Goal: Use online tool/utility: Utilize a website feature to perform a specific function

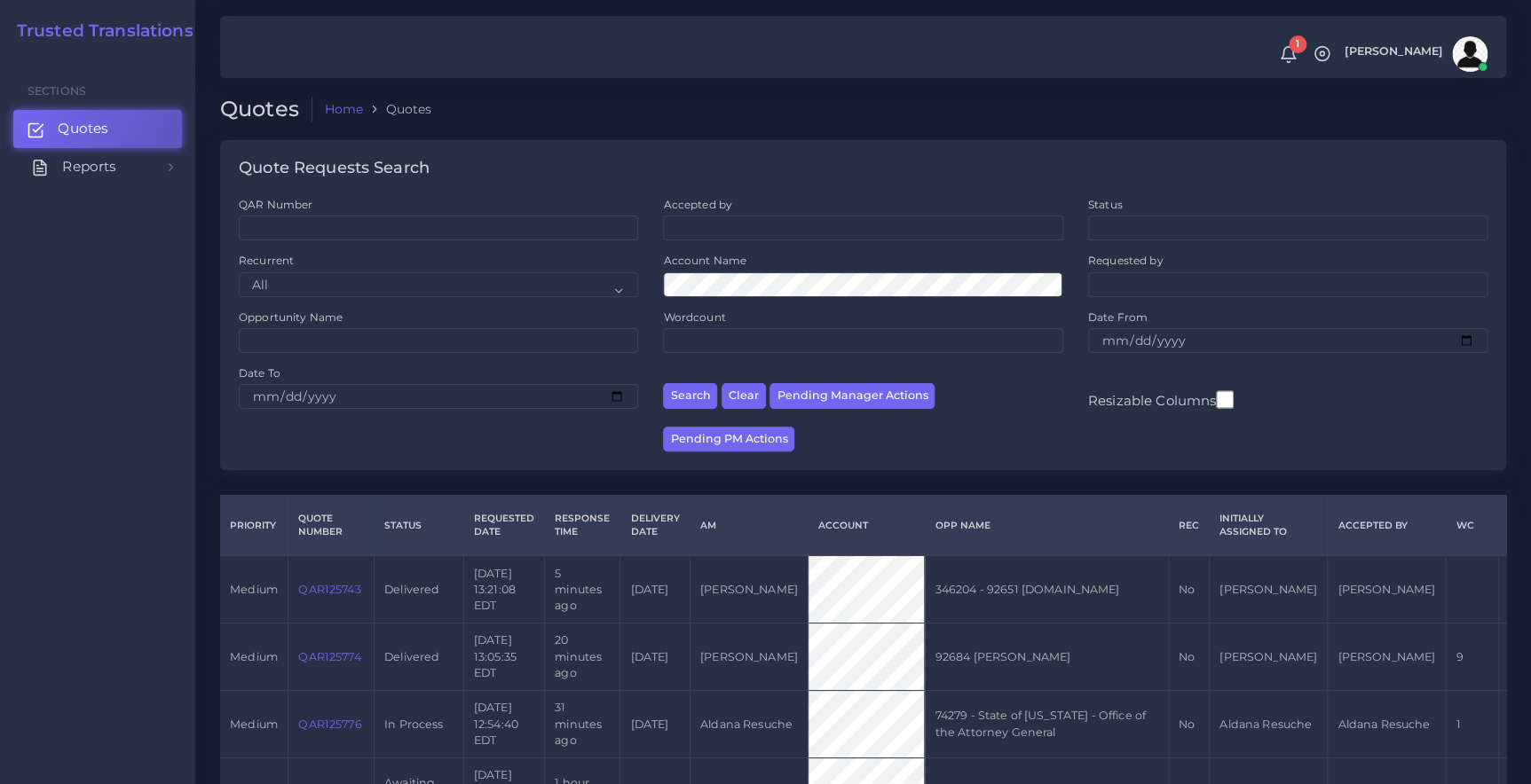
click at [85, 173] on span "Reports" at bounding box center [89, 167] width 55 height 20
click at [116, 357] on div "Sections Quotes Reports Sales Campaigns Keywords excel processor" at bounding box center [97, 419] width 195 height 729
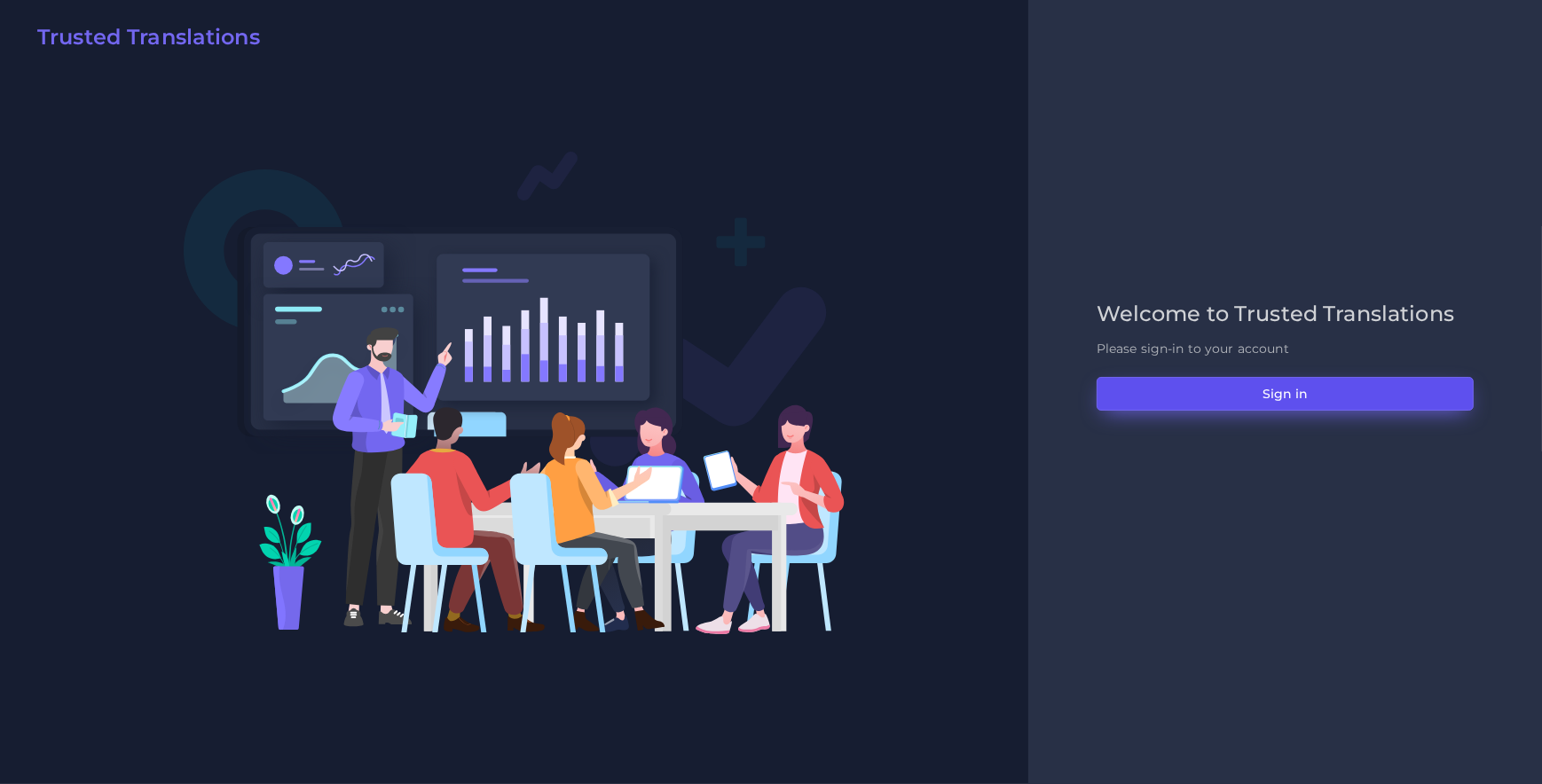
click at [1261, 380] on button "Sign in" at bounding box center [1285, 394] width 377 height 34
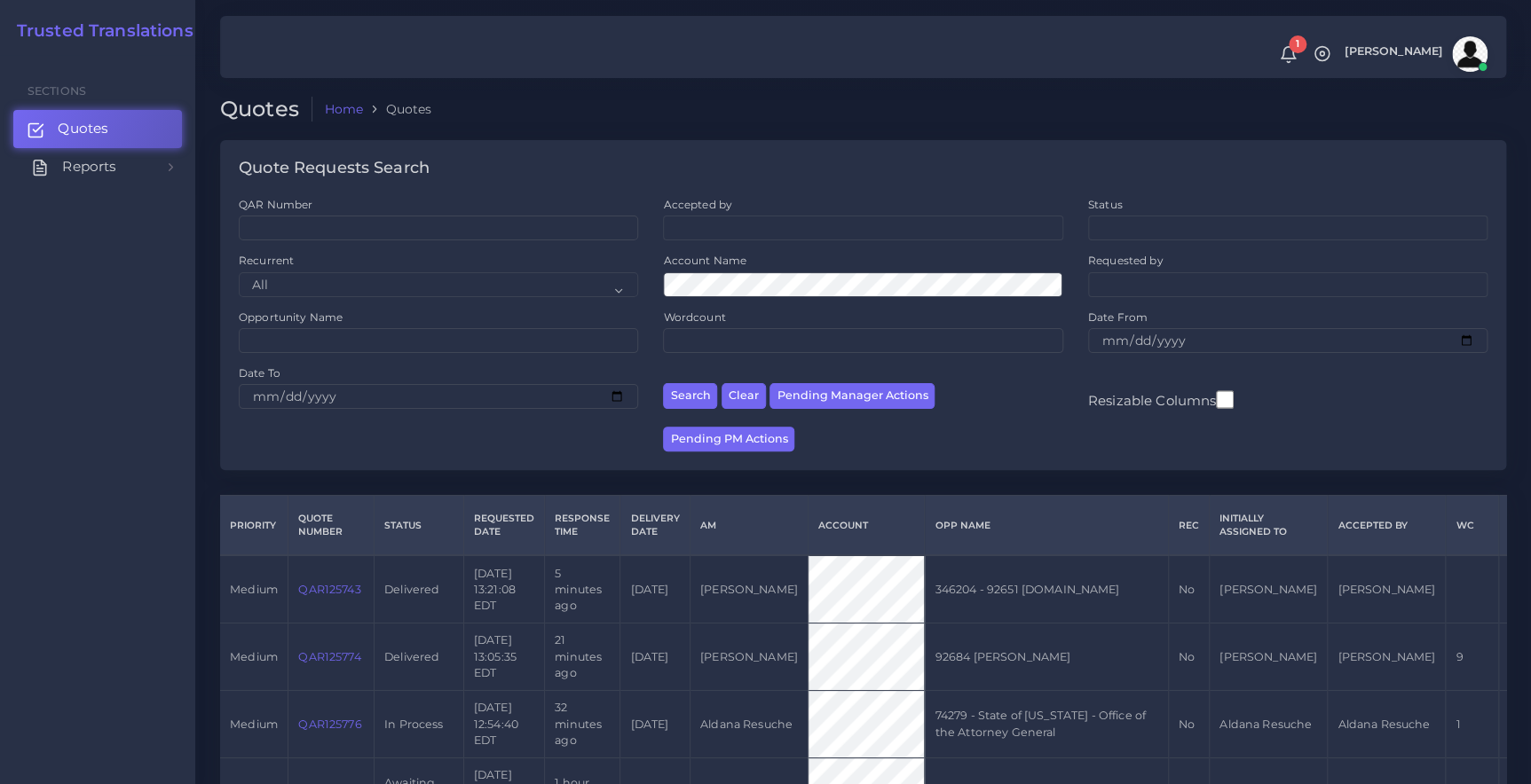
click at [149, 155] on link "Reports" at bounding box center [97, 167] width 169 height 38
click at [1289, 43] on span "1" at bounding box center [1297, 44] width 18 height 18
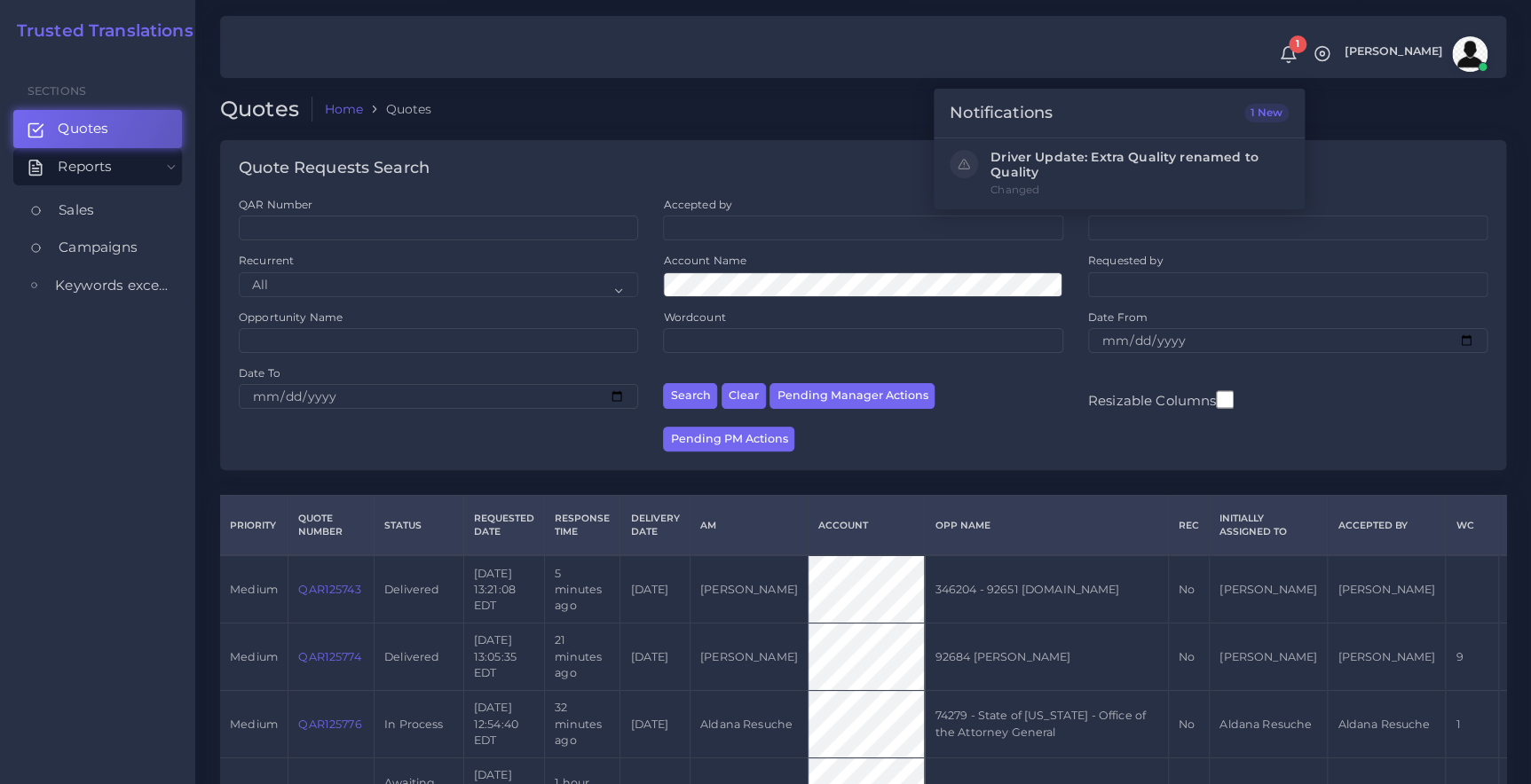
click at [94, 344] on div "Sections Quotes Reports Sales Campaigns Keywords excel processor" at bounding box center [97, 419] width 195 height 729
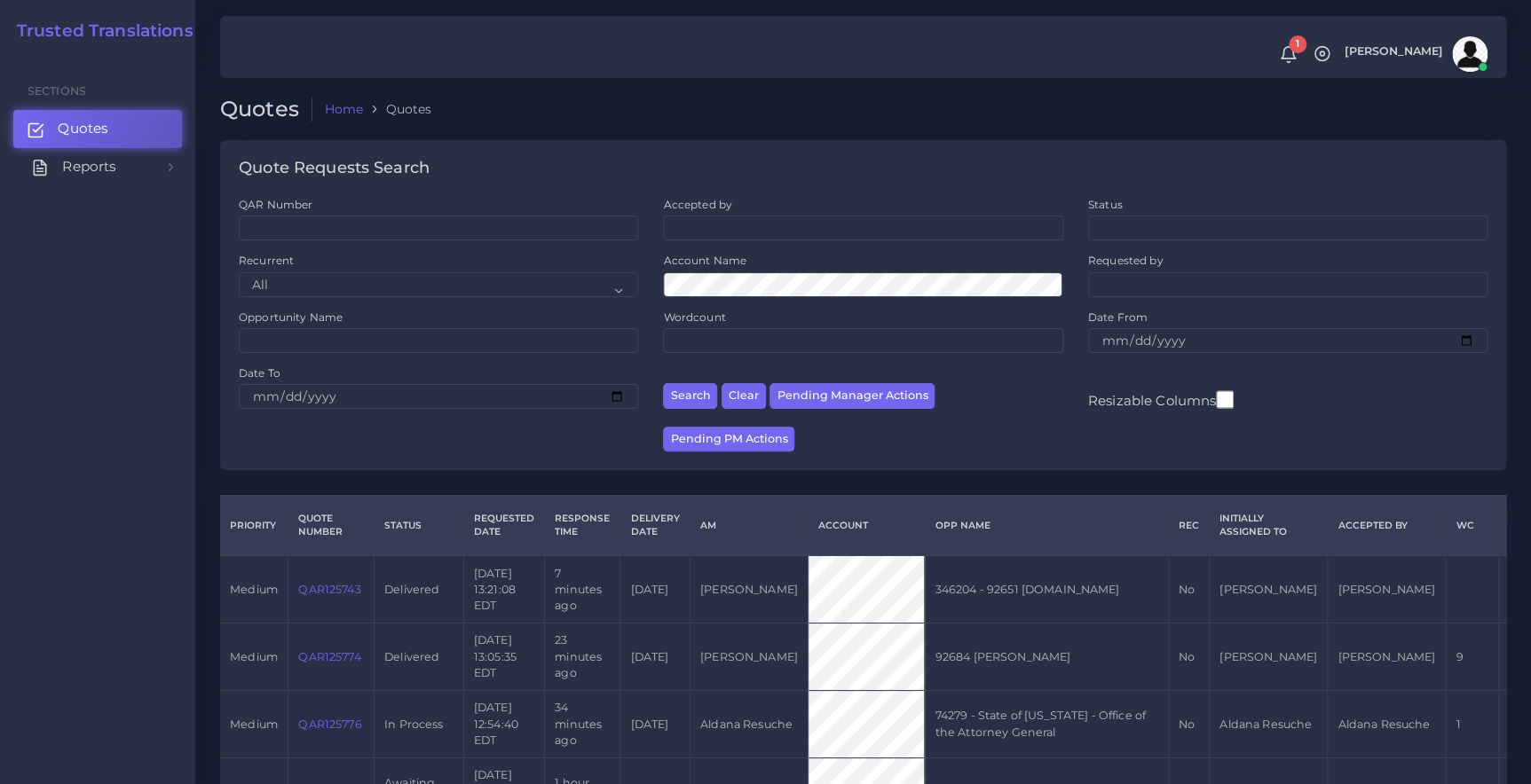
click at [108, 168] on span "Reports" at bounding box center [89, 167] width 55 height 20
drag, startPoint x: 88, startPoint y: 176, endPoint x: 73, endPoint y: 195, distance: 24.2
click at [88, 176] on span "Reports" at bounding box center [85, 167] width 55 height 20
click at [86, 326] on span "Effort Index" at bounding box center [103, 323] width 80 height 20
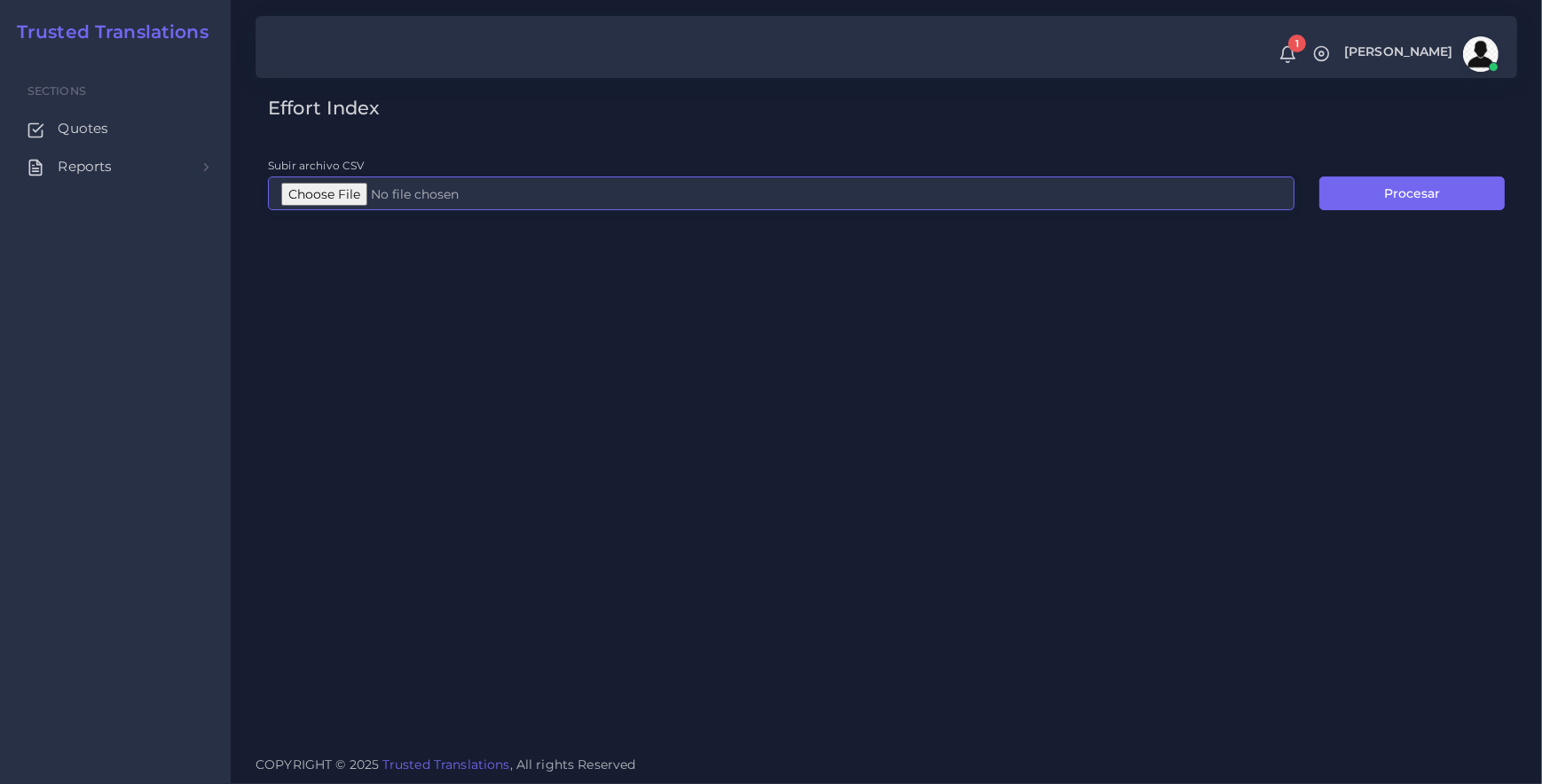
click at [275, 194] on input "Subir archivo CSV" at bounding box center [781, 194] width 1027 height 34
type input "C:\fakepath\245692_Post-analysis_All languages_FPE.csv"
click at [1373, 198] on button "Procesar" at bounding box center [1412, 194] width 185 height 34
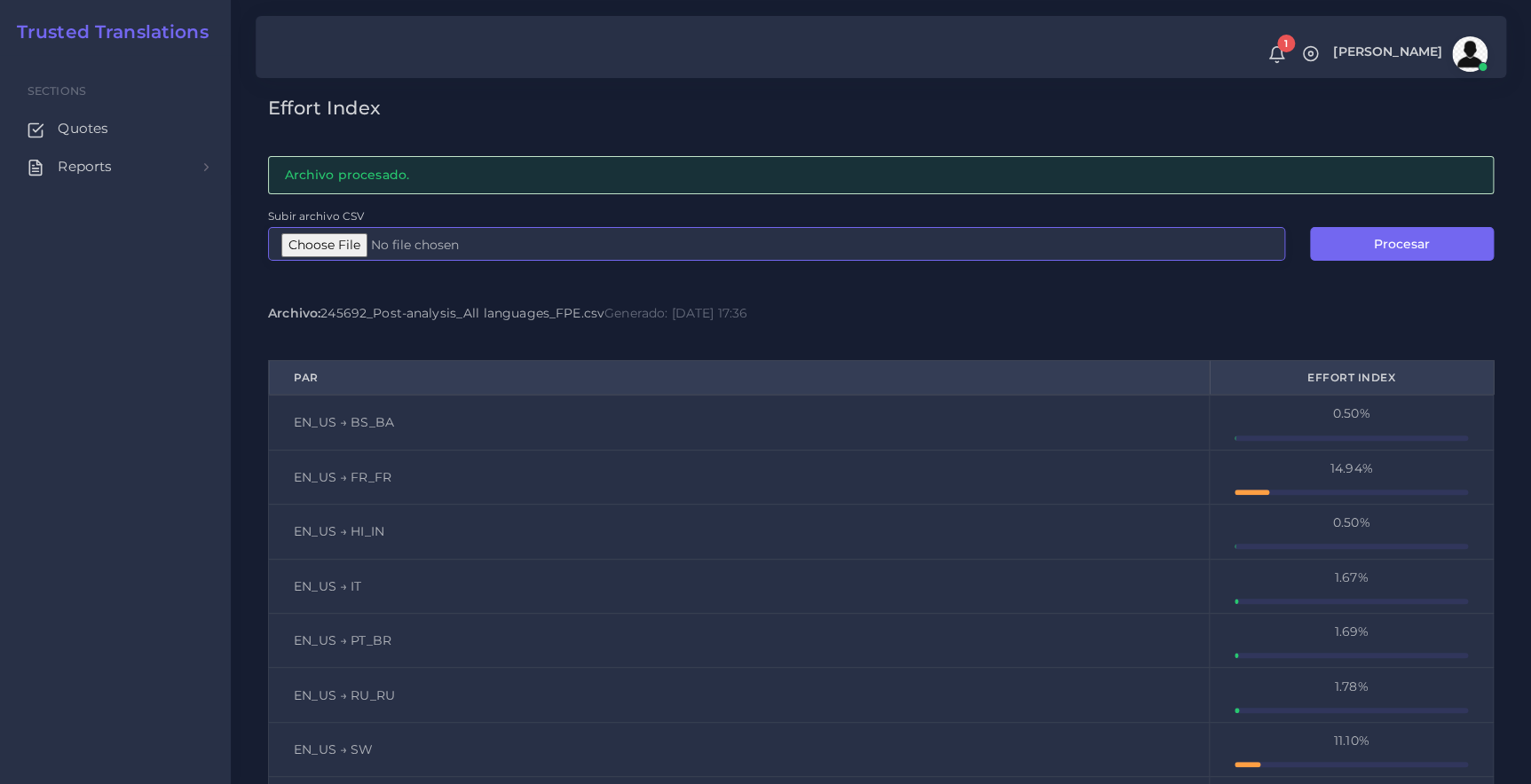
click at [352, 247] on input "Subir archivo CSV" at bounding box center [777, 244] width 1017 height 34
click at [363, 233] on input "Subir archivo CSV" at bounding box center [777, 244] width 1017 height 34
type input "C:\fakepath\243589_Post-analysis_All language pairs.csv"
click at [1361, 248] on button "Procesar" at bounding box center [1401, 244] width 184 height 34
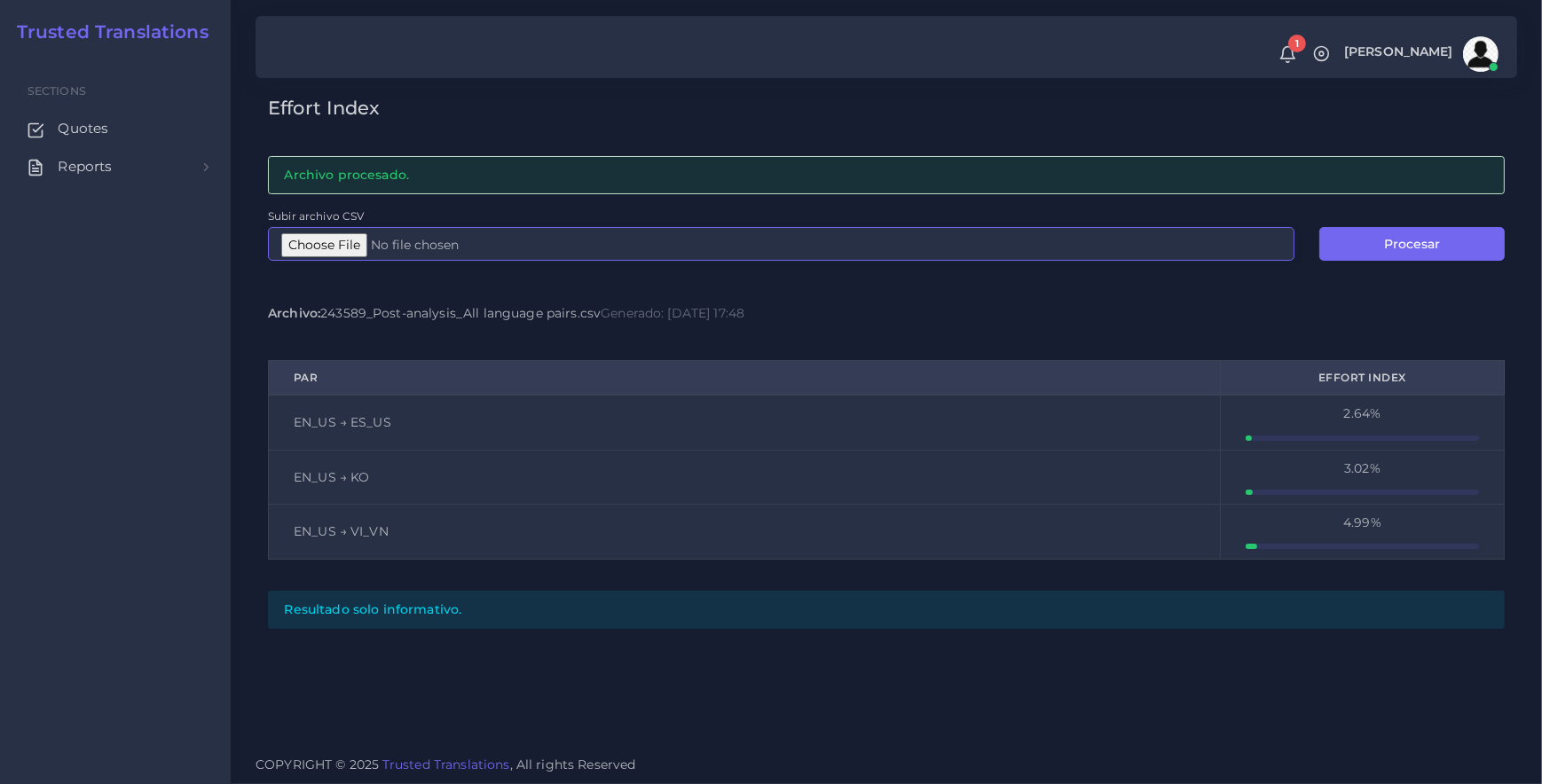
click at [332, 242] on input "Subir archivo CSV" at bounding box center [781, 244] width 1027 height 34
type input "C:\fakepath\EI-All languages_MCO.csv"
click at [1386, 248] on button "Procesar" at bounding box center [1412, 244] width 185 height 34
click at [344, 247] on input "Subir archivo CSV" at bounding box center [781, 244] width 1027 height 34
type input "C:\fakepath\EI-All languages_EDT.csv"
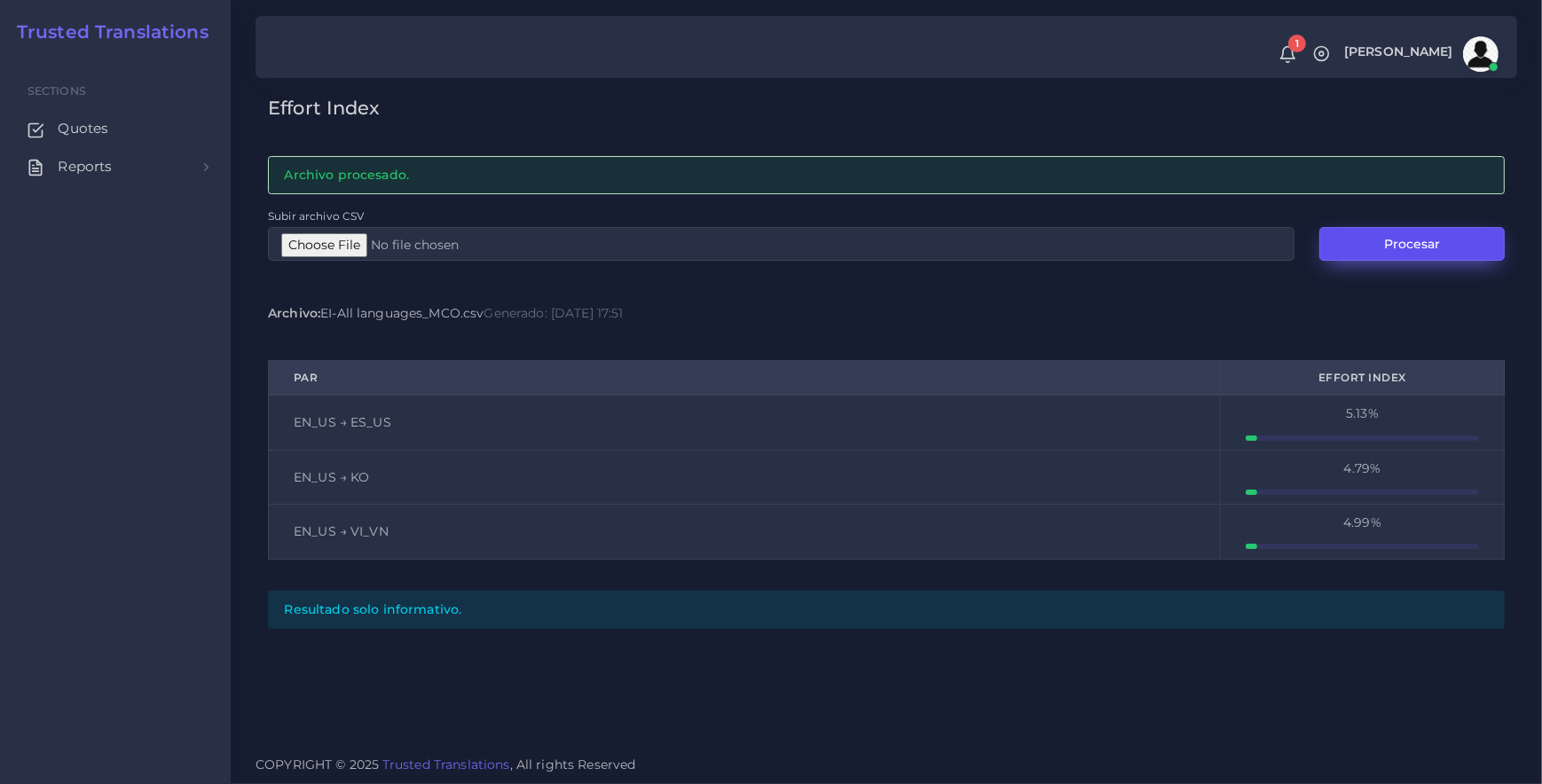
click at [1417, 245] on button "Procesar" at bounding box center [1412, 244] width 185 height 34
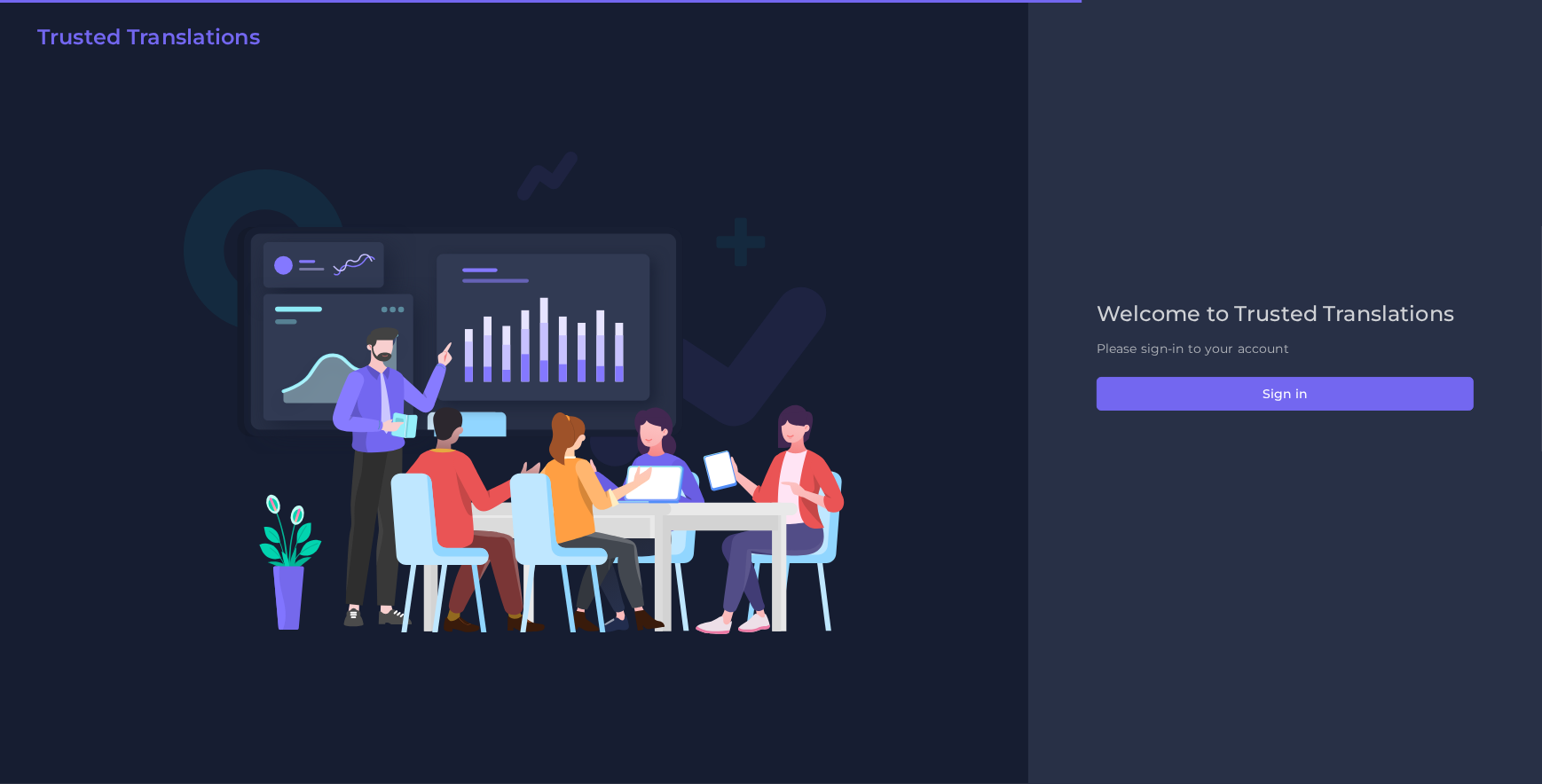
click at [1246, 373] on div "Welcome to Trusted Translations Please sign-in to your account Sign in" at bounding box center [1285, 392] width 414 height 181
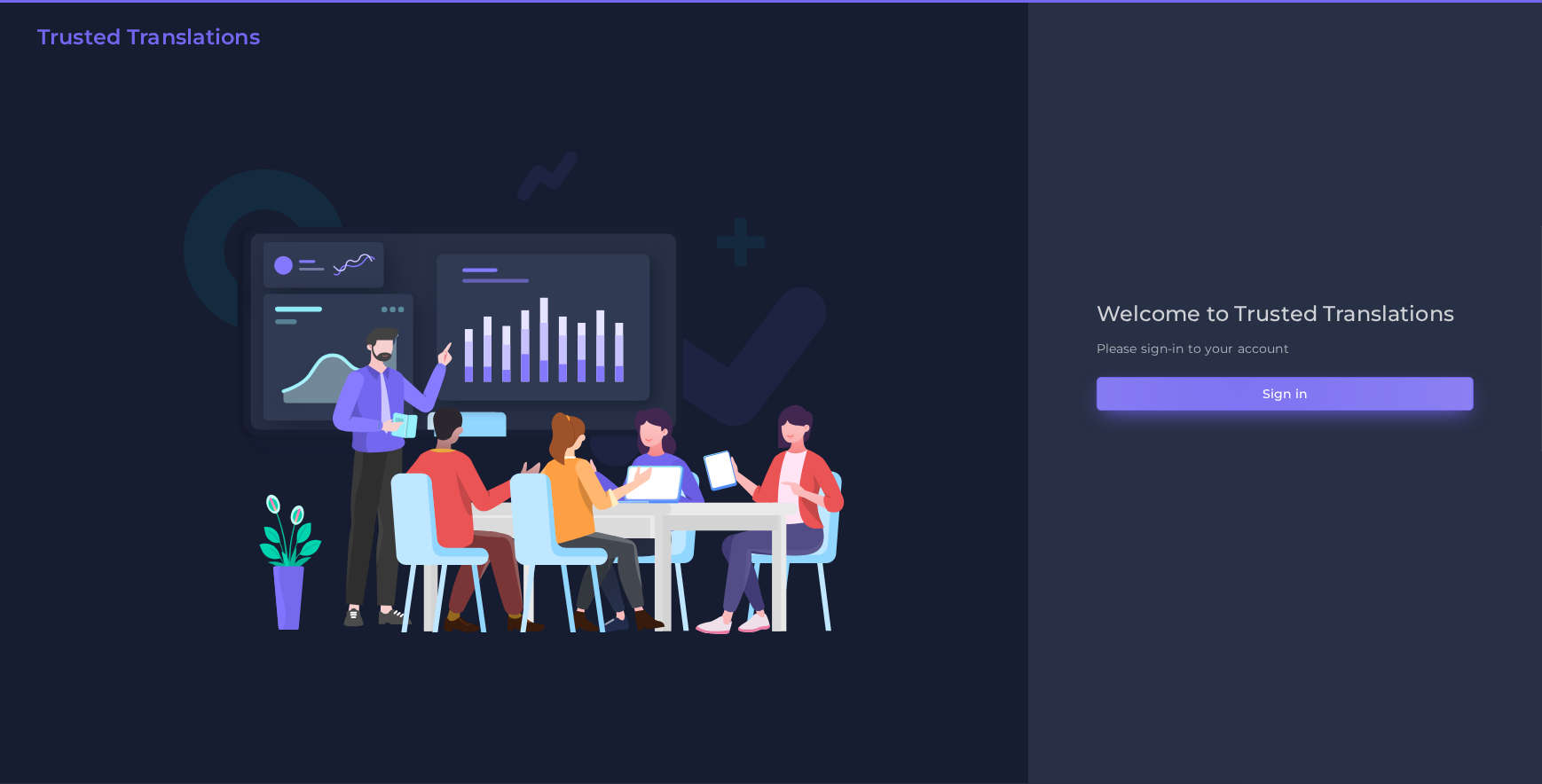
click at [1238, 382] on button "Sign in" at bounding box center [1285, 394] width 377 height 34
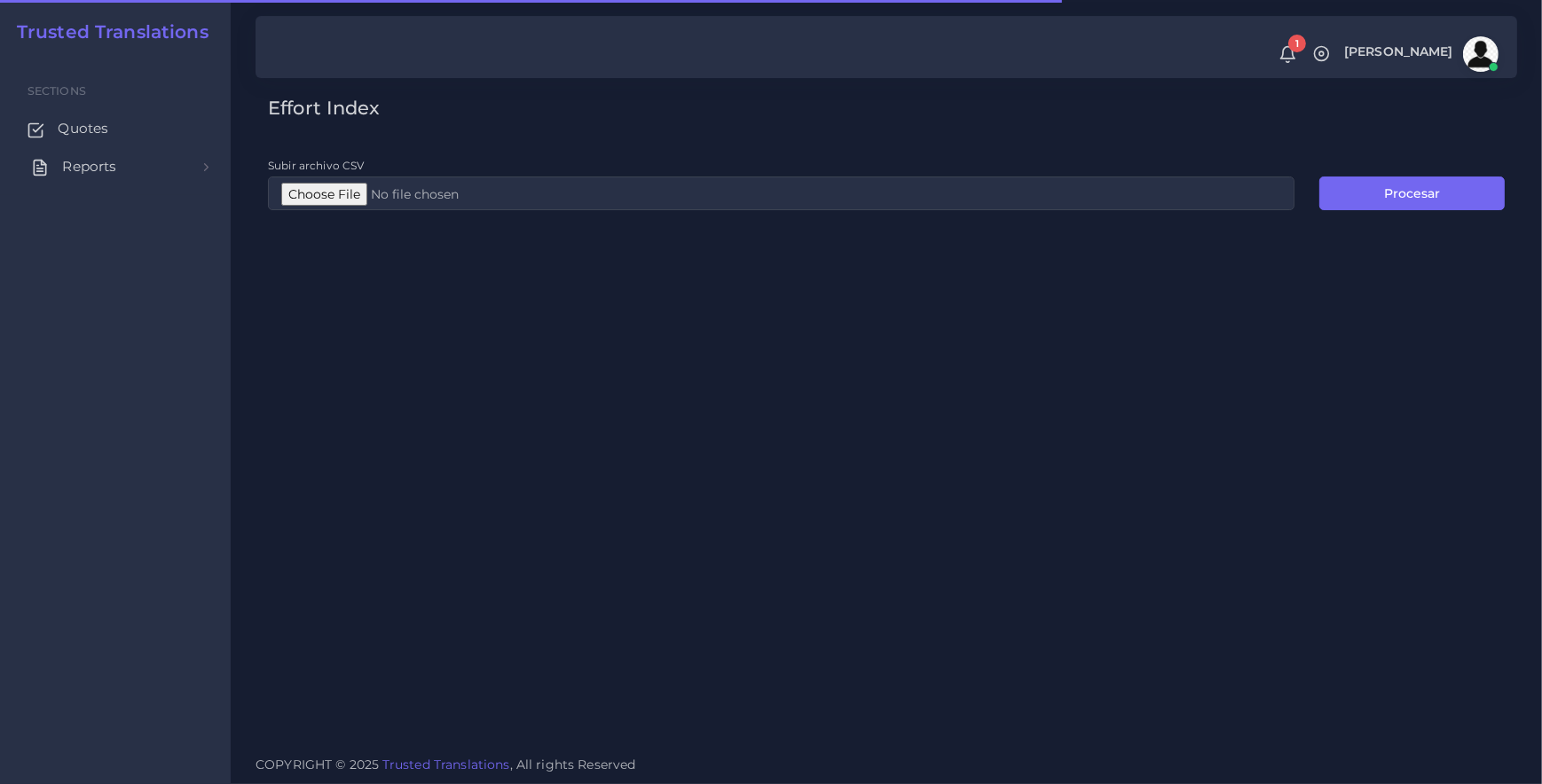
click at [53, 159] on link "Reports" at bounding box center [115, 167] width 204 height 38
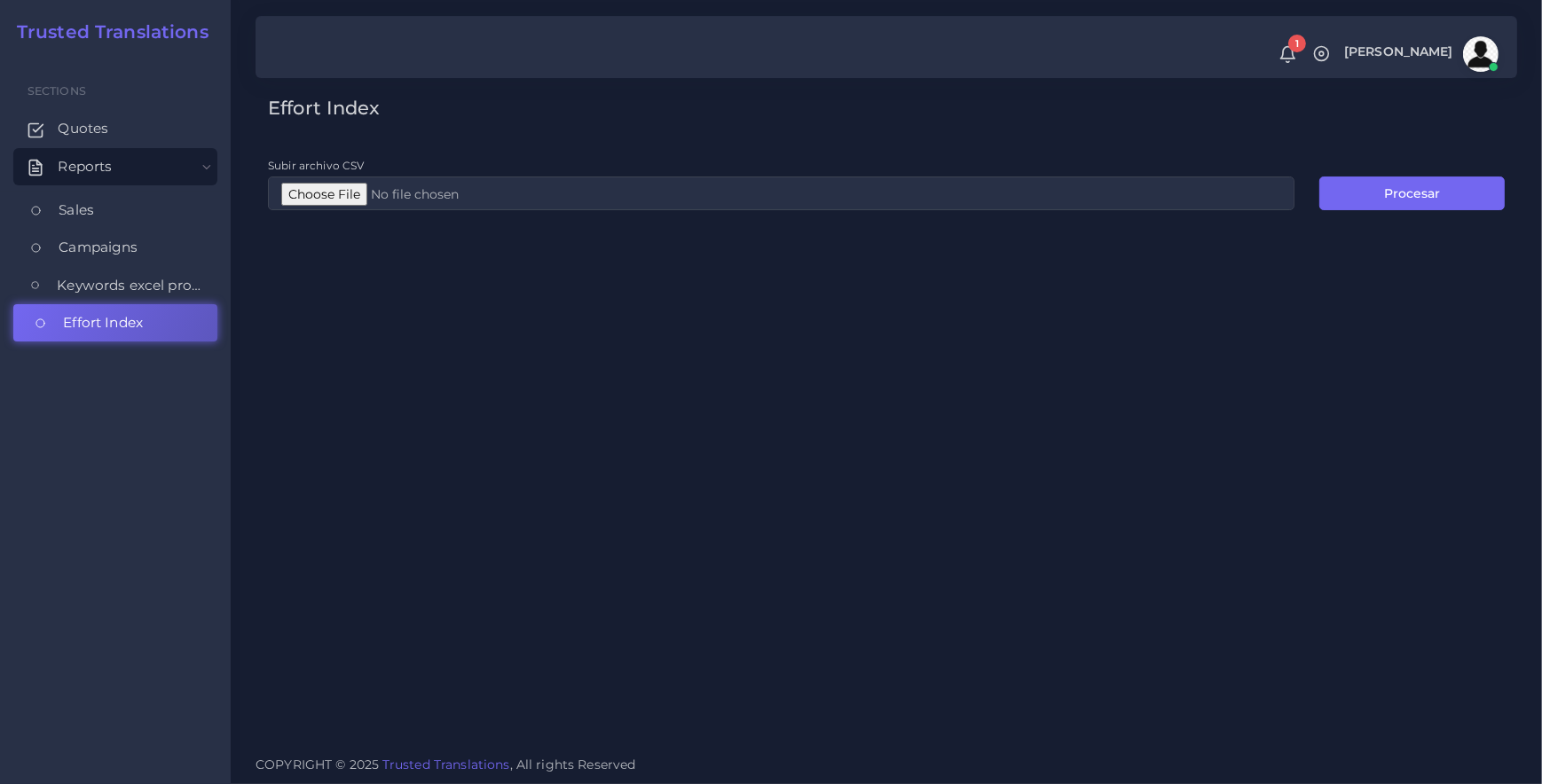
click at [97, 326] on span "Effort Index" at bounding box center [103, 323] width 80 height 20
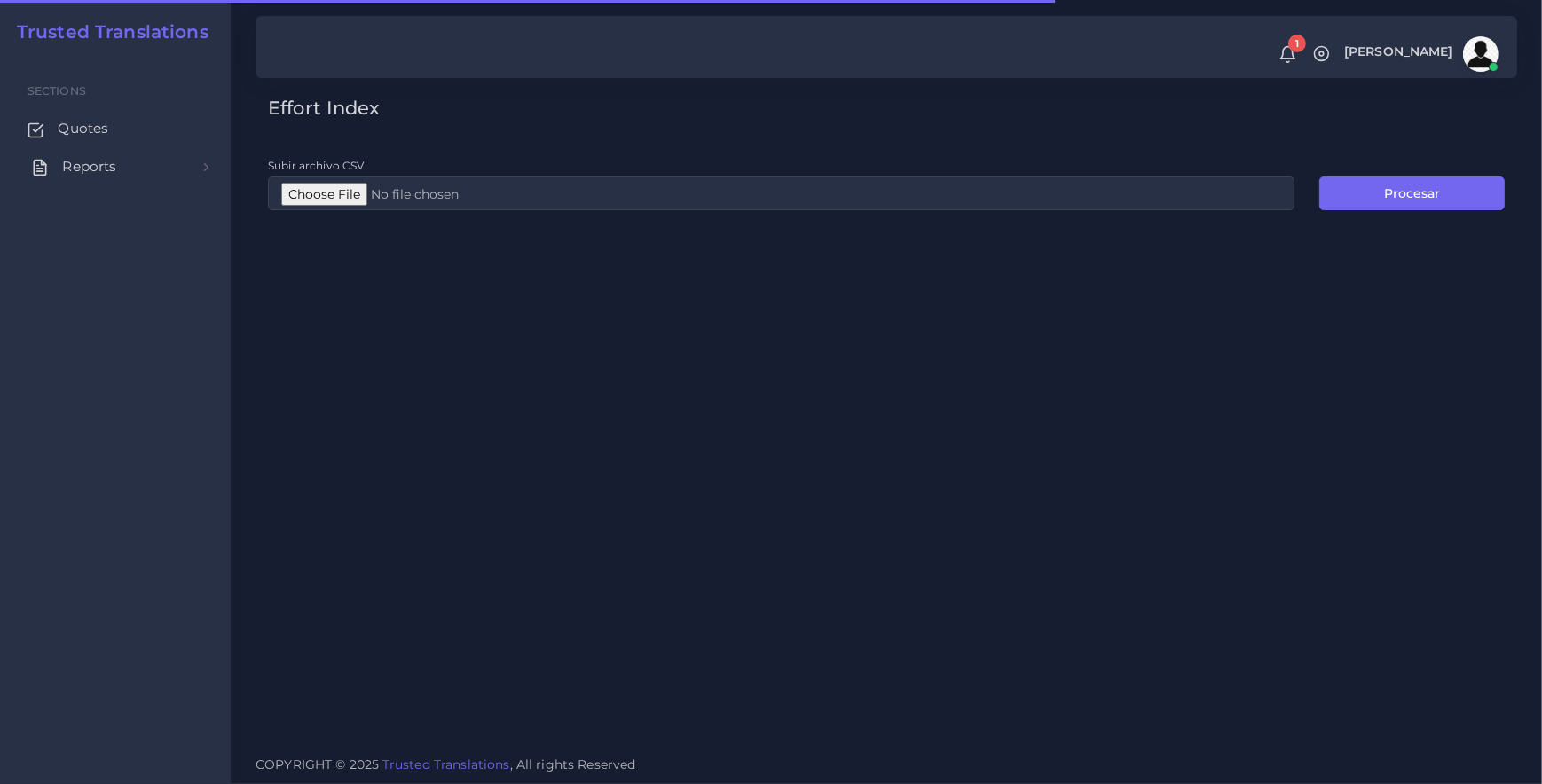
click at [79, 174] on span "Reports" at bounding box center [89, 167] width 55 height 20
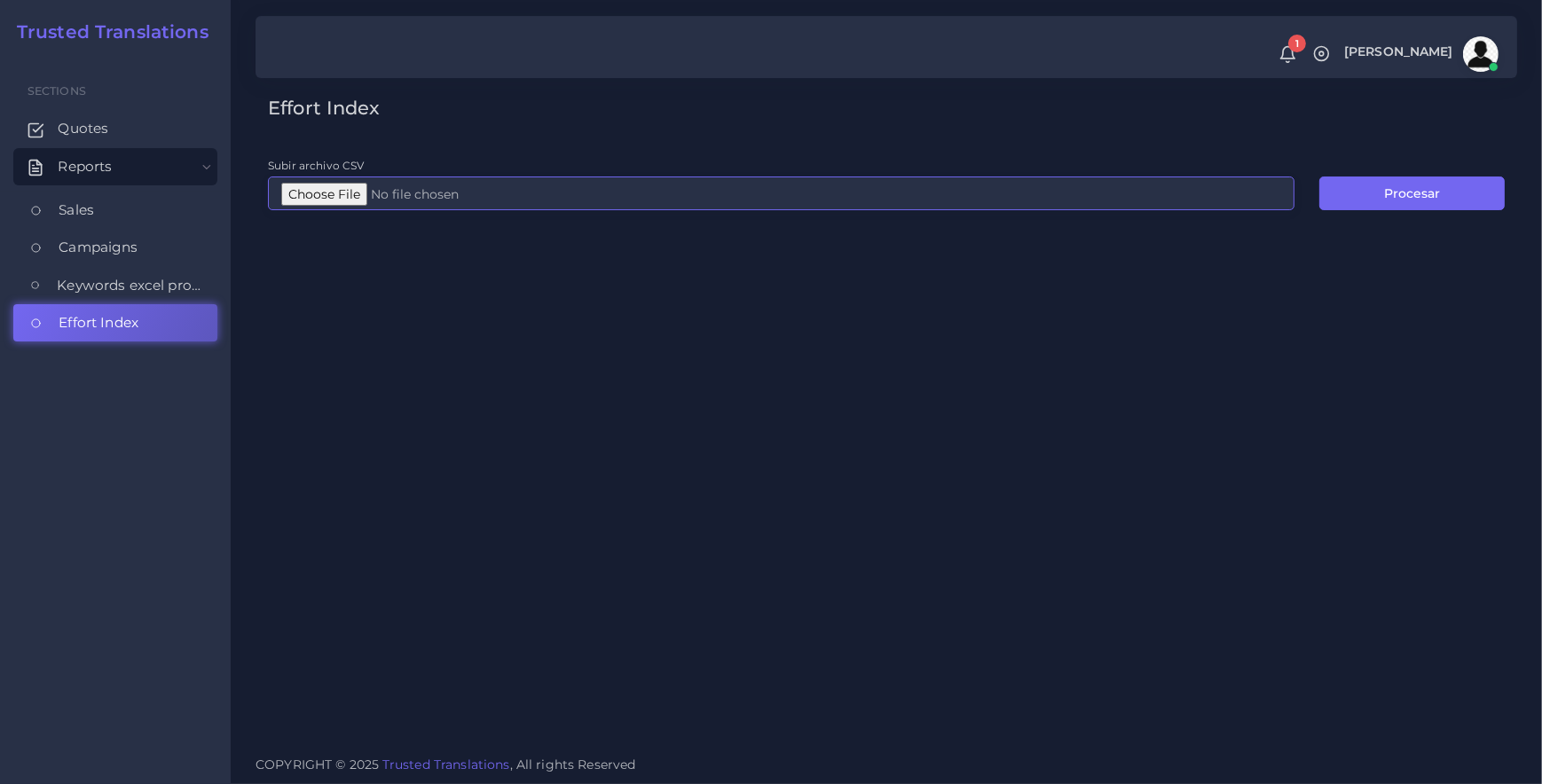
click at [327, 198] on input "Subir archivo CSV" at bounding box center [781, 194] width 1027 height 34
click at [349, 194] on input "Subir archivo CSV" at bounding box center [781, 194] width 1027 height 34
type input "C:\fakepath\EI-All languages_MCO.csv"
click at [1389, 200] on button "Procesar" at bounding box center [1412, 194] width 185 height 34
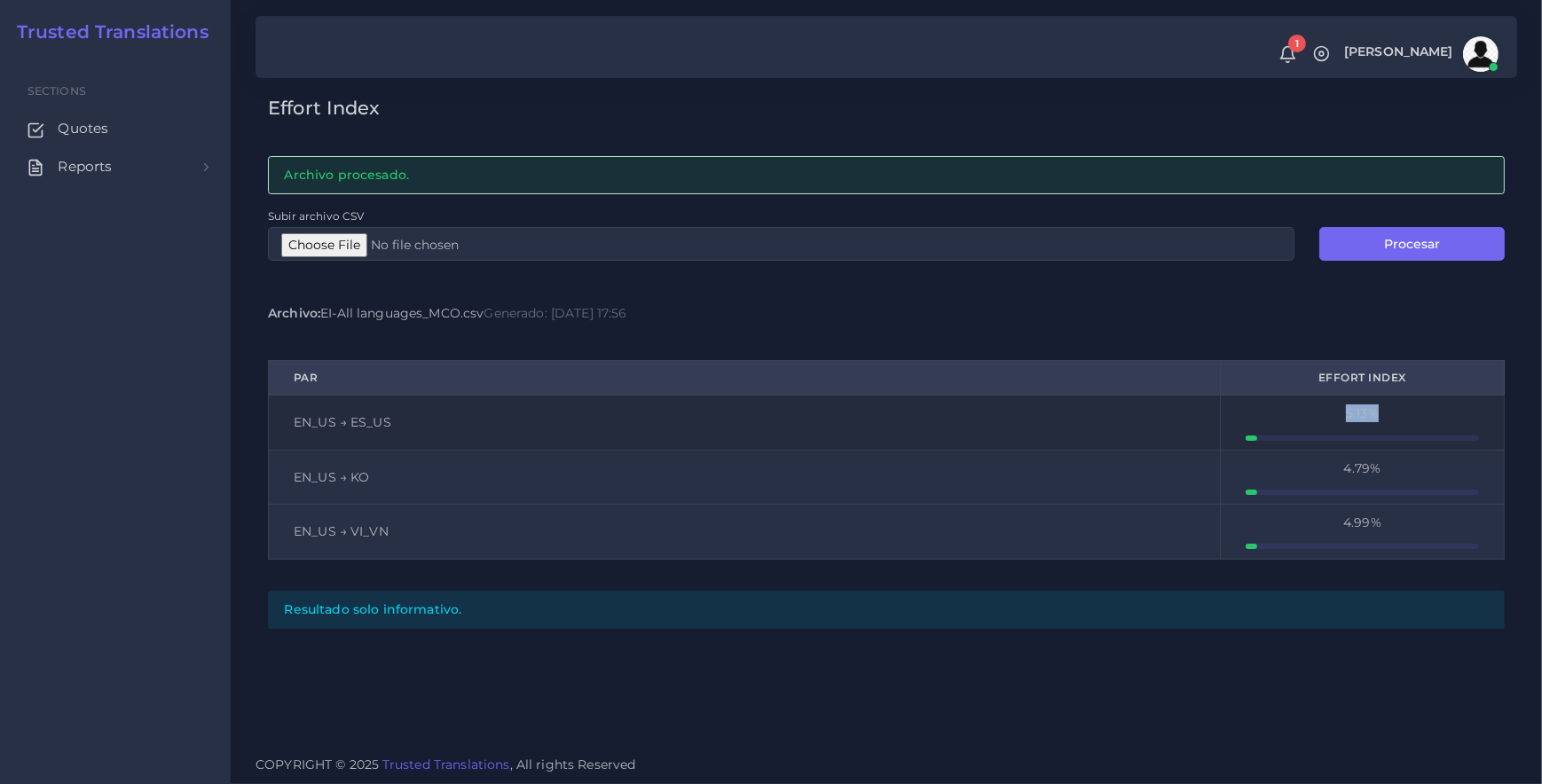
drag, startPoint x: 1300, startPoint y: 408, endPoint x: 1435, endPoint y: 406, distance: 135.0
click at [1435, 406] on div "5.13%" at bounding box center [1362, 413] width 233 height 18
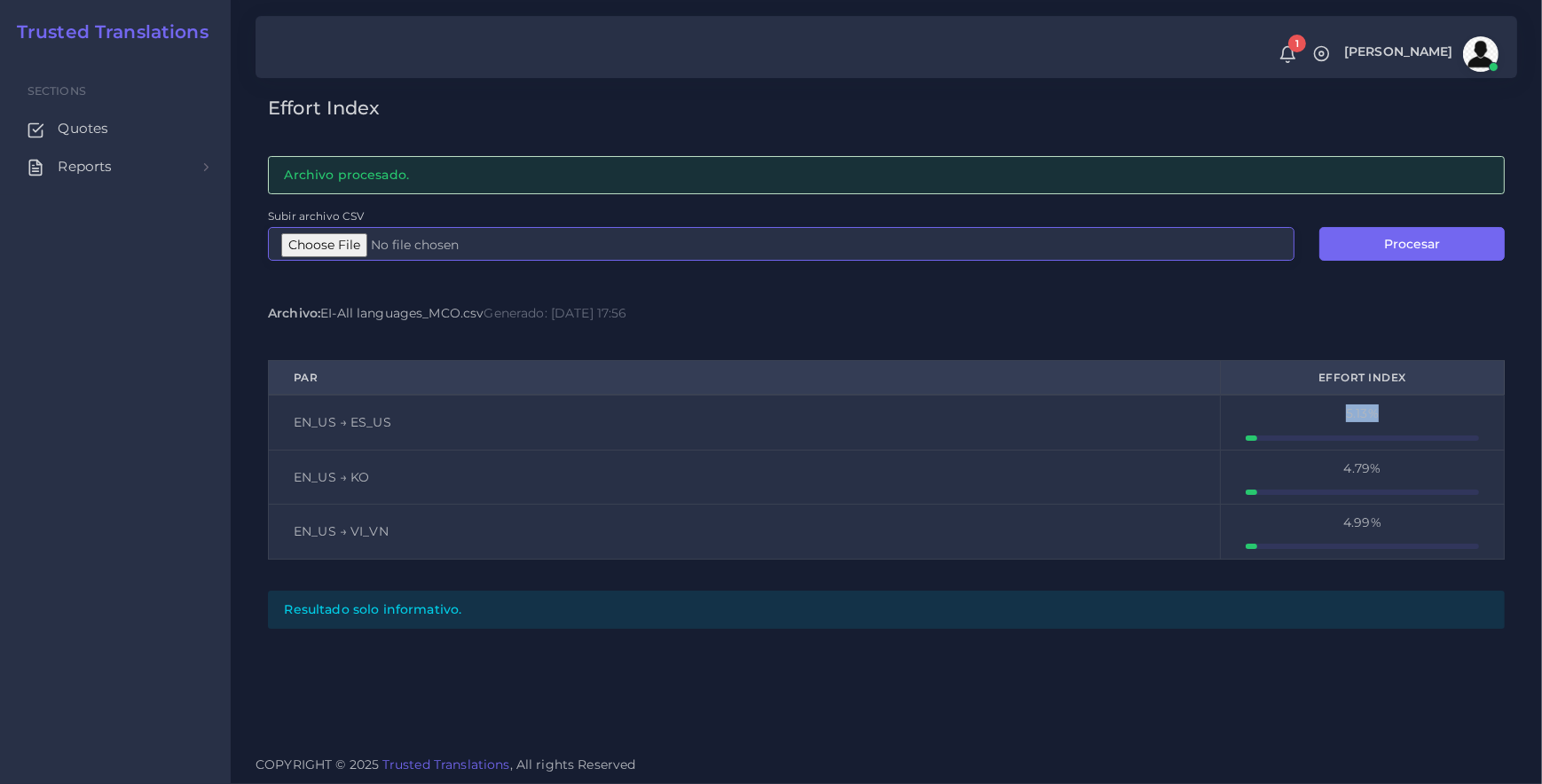
click at [302, 254] on input "Subir archivo CSV" at bounding box center [781, 244] width 1027 height 34
type input "C:\fakepath\245692_Post-analysis_All languages_FPE.csv"
click at [1388, 235] on button "Procesar" at bounding box center [1412, 244] width 185 height 34
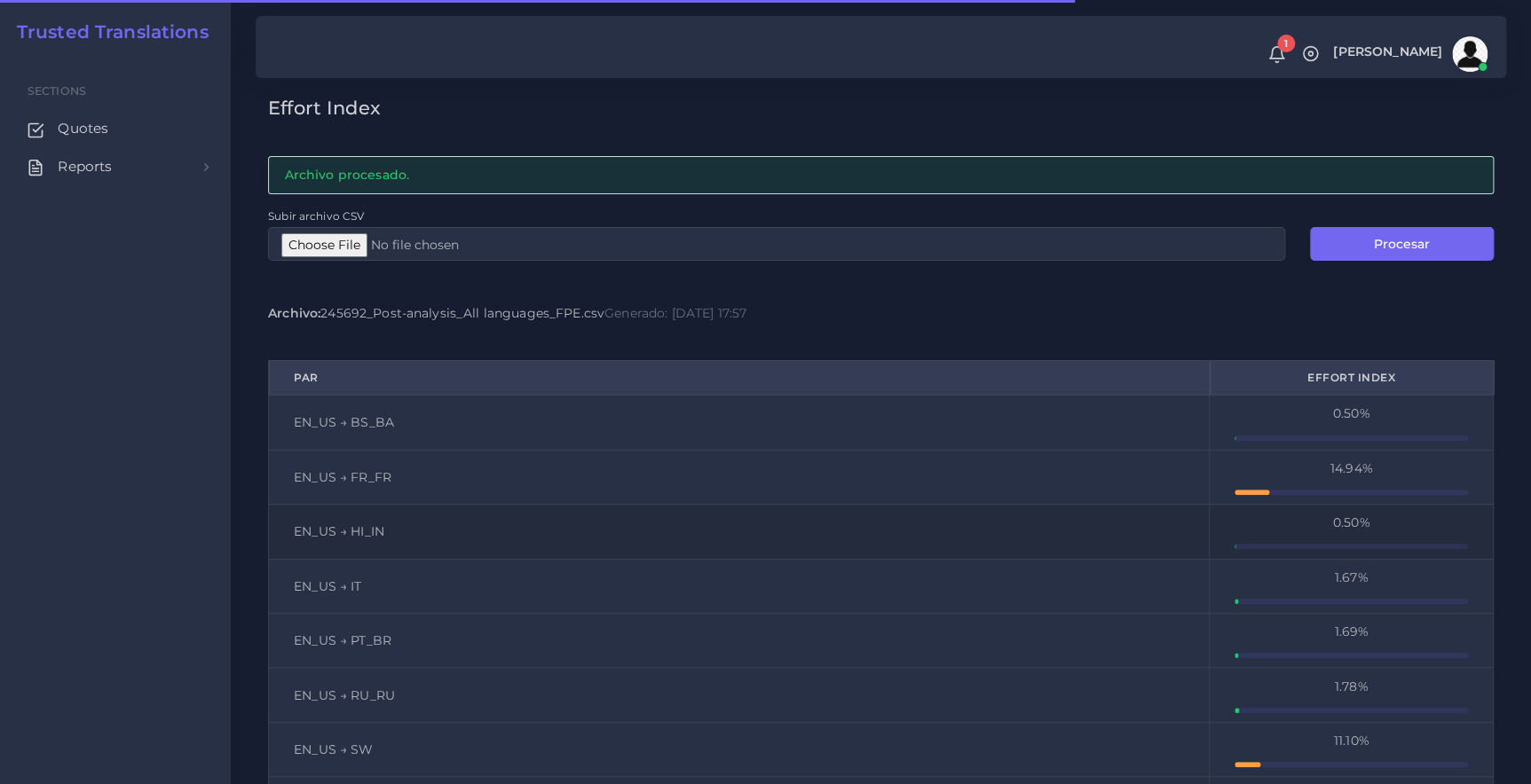
scroll to position [157, 0]
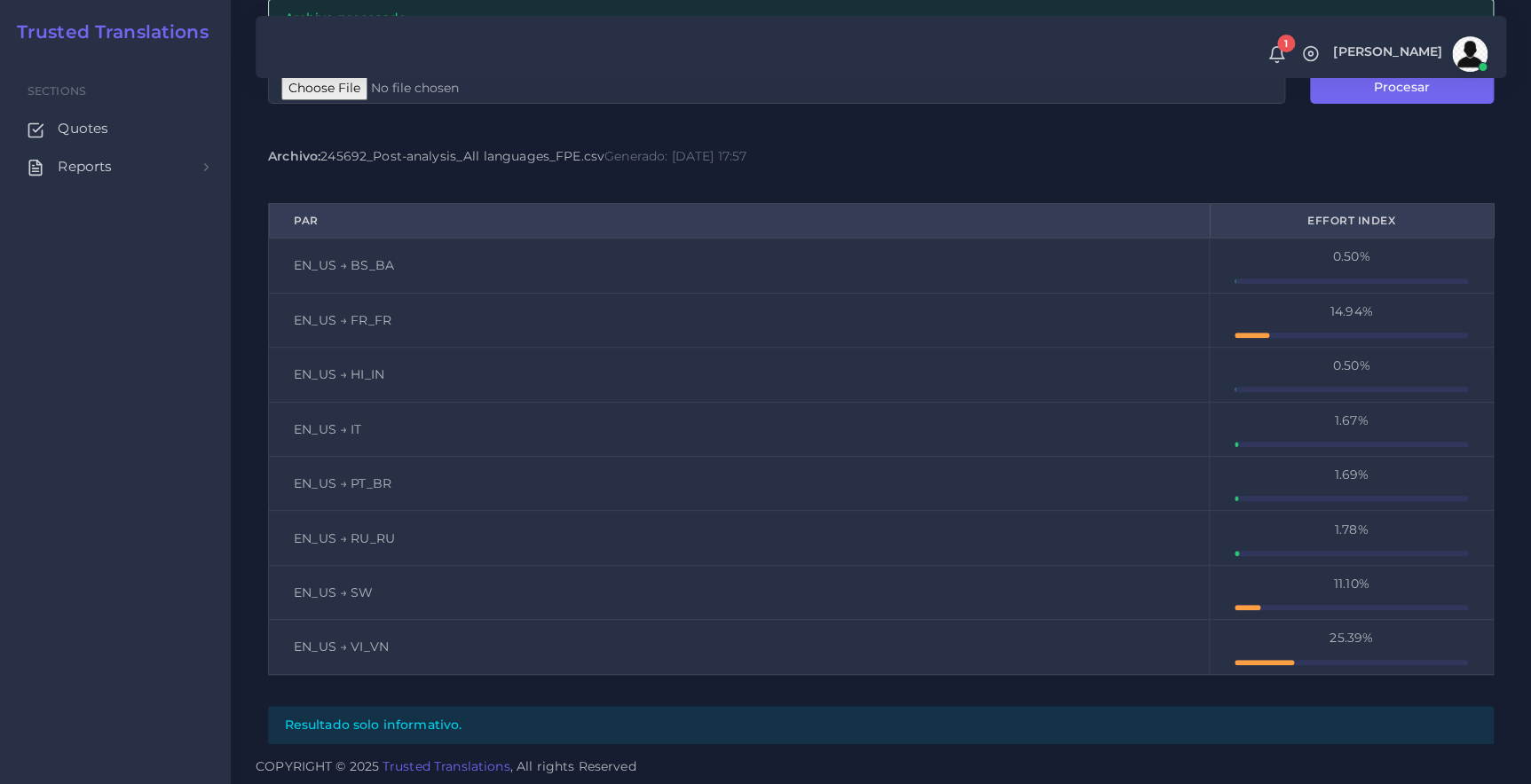
click at [1268, 50] on icon at bounding box center [1277, 55] width 19 height 19
